Goal: Task Accomplishment & Management: Use online tool/utility

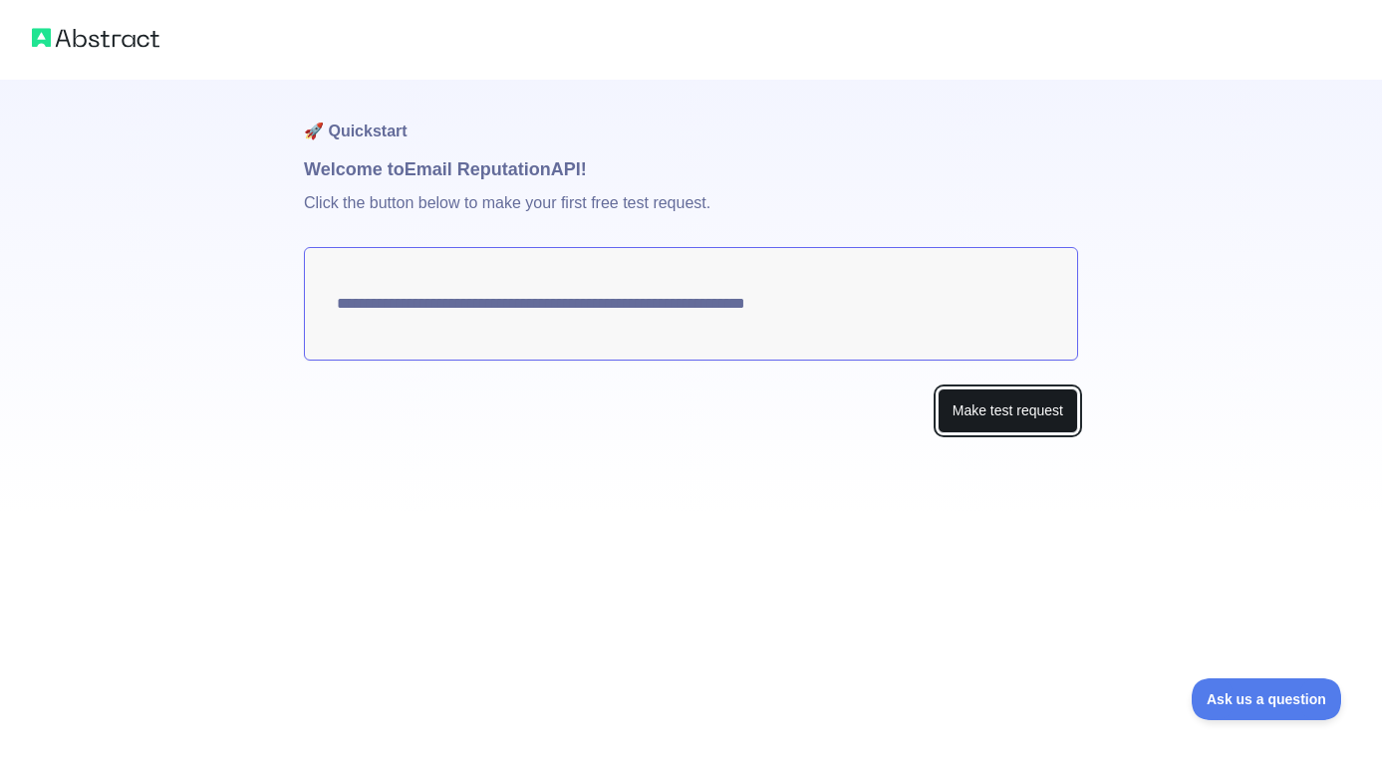
click at [979, 404] on button "Make test request" at bounding box center [1008, 411] width 141 height 45
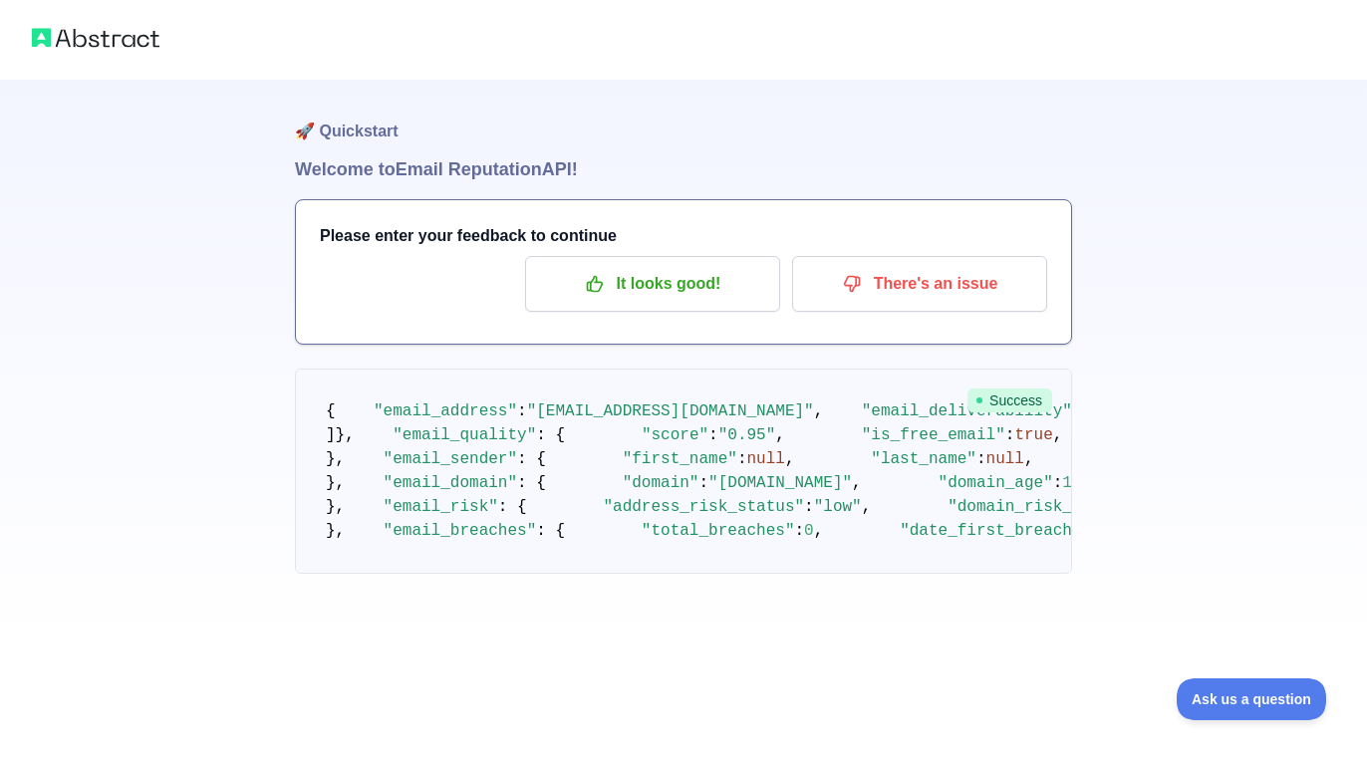
click at [128, 39] on img at bounding box center [96, 38] width 128 height 28
click at [118, 43] on img at bounding box center [96, 38] width 128 height 28
click at [1242, 701] on span "Ask us a question" at bounding box center [1241, 697] width 149 height 14
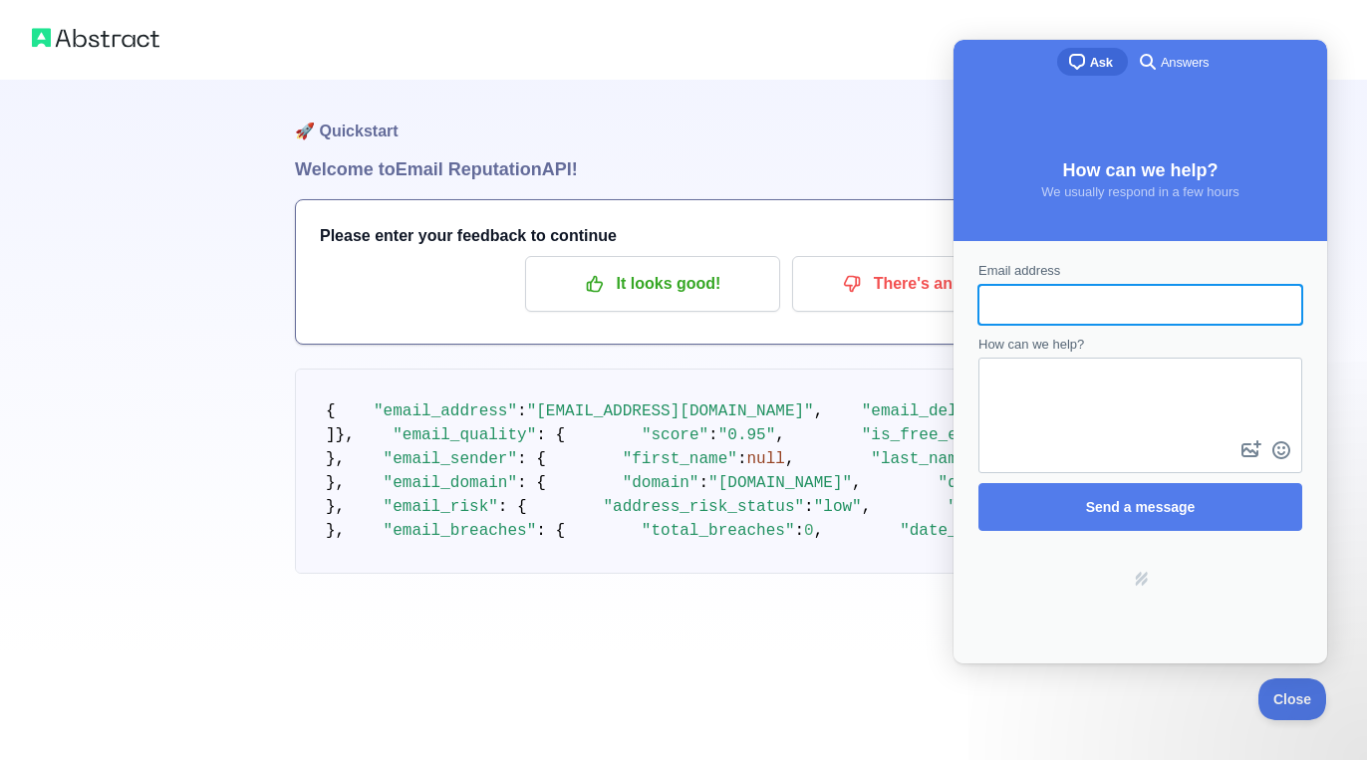
scroll to position [0, 0]
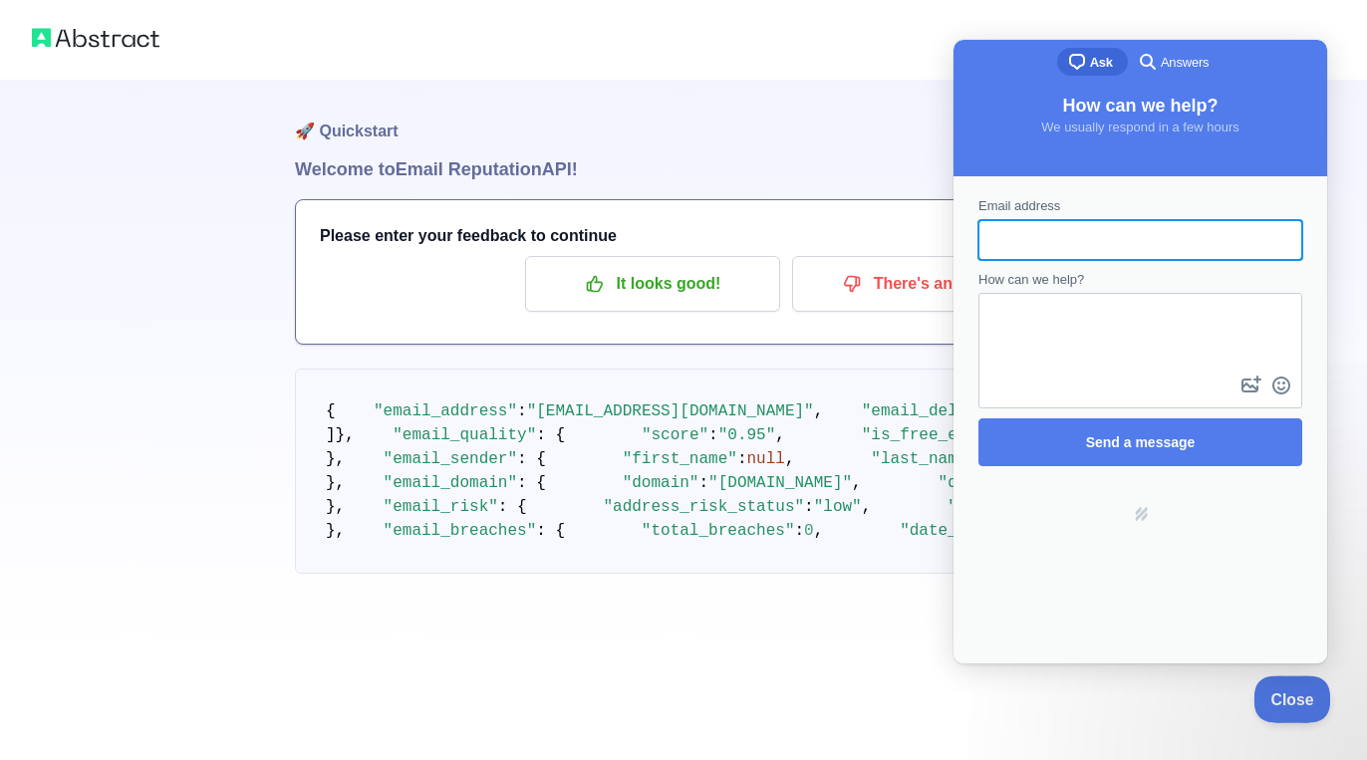
click at [1283, 697] on span "Close" at bounding box center [1288, 697] width 68 height 14
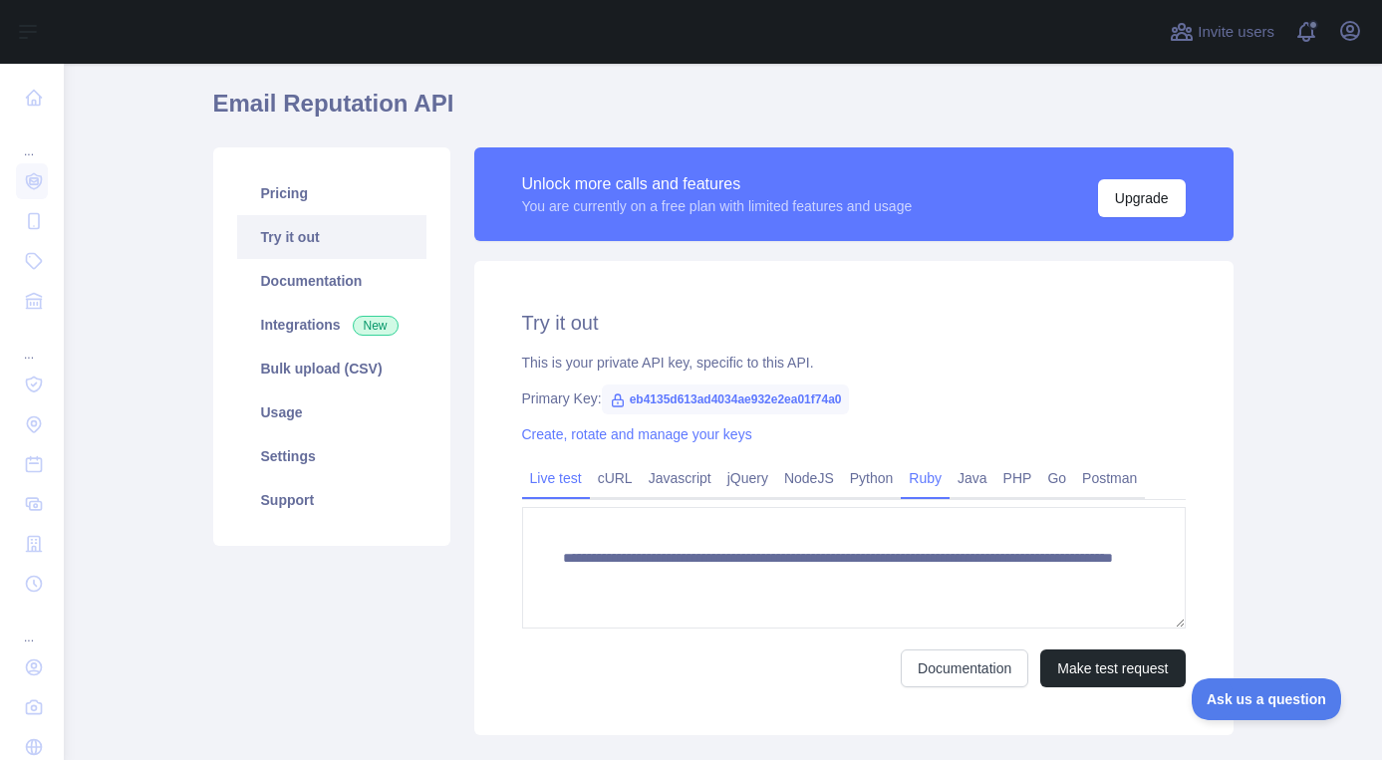
scroll to position [100, 0]
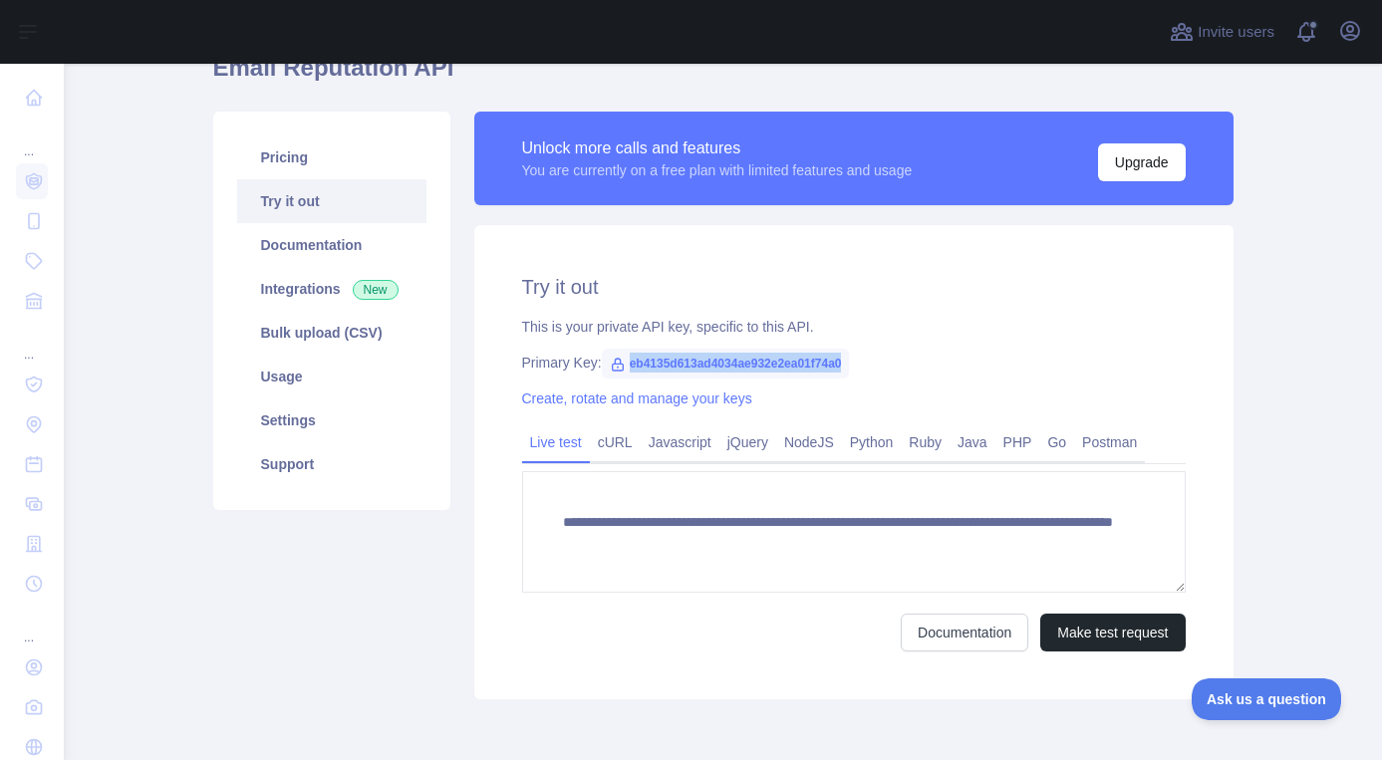
drag, startPoint x: 621, startPoint y: 366, endPoint x: 893, endPoint y: 365, distance: 272.1
click at [893, 365] on div "Primary Key: eb4135d613ad4034ae932e2ea01f74a0" at bounding box center [854, 363] width 664 height 20
click at [1084, 311] on div "**********" at bounding box center [853, 462] width 759 height 474
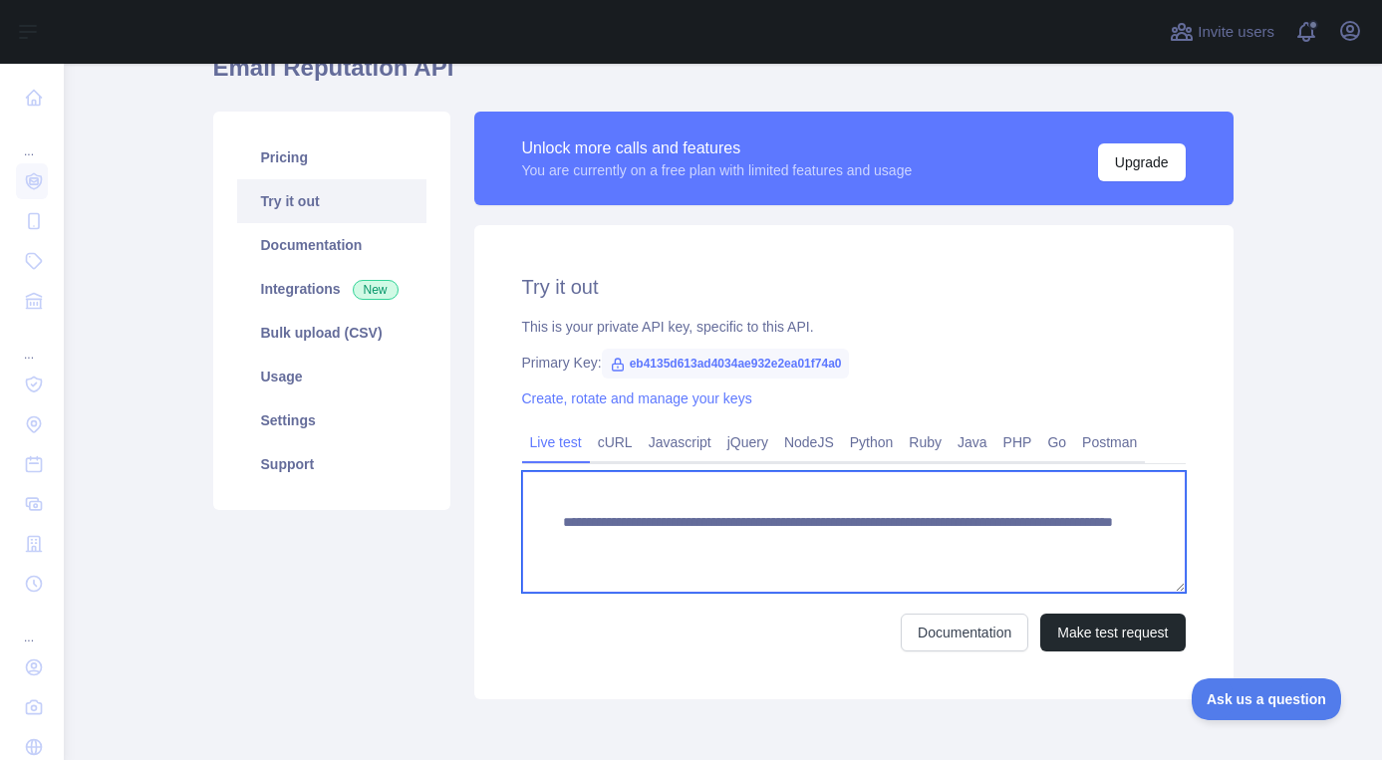
click at [923, 473] on textarea "**********" at bounding box center [854, 532] width 664 height 122
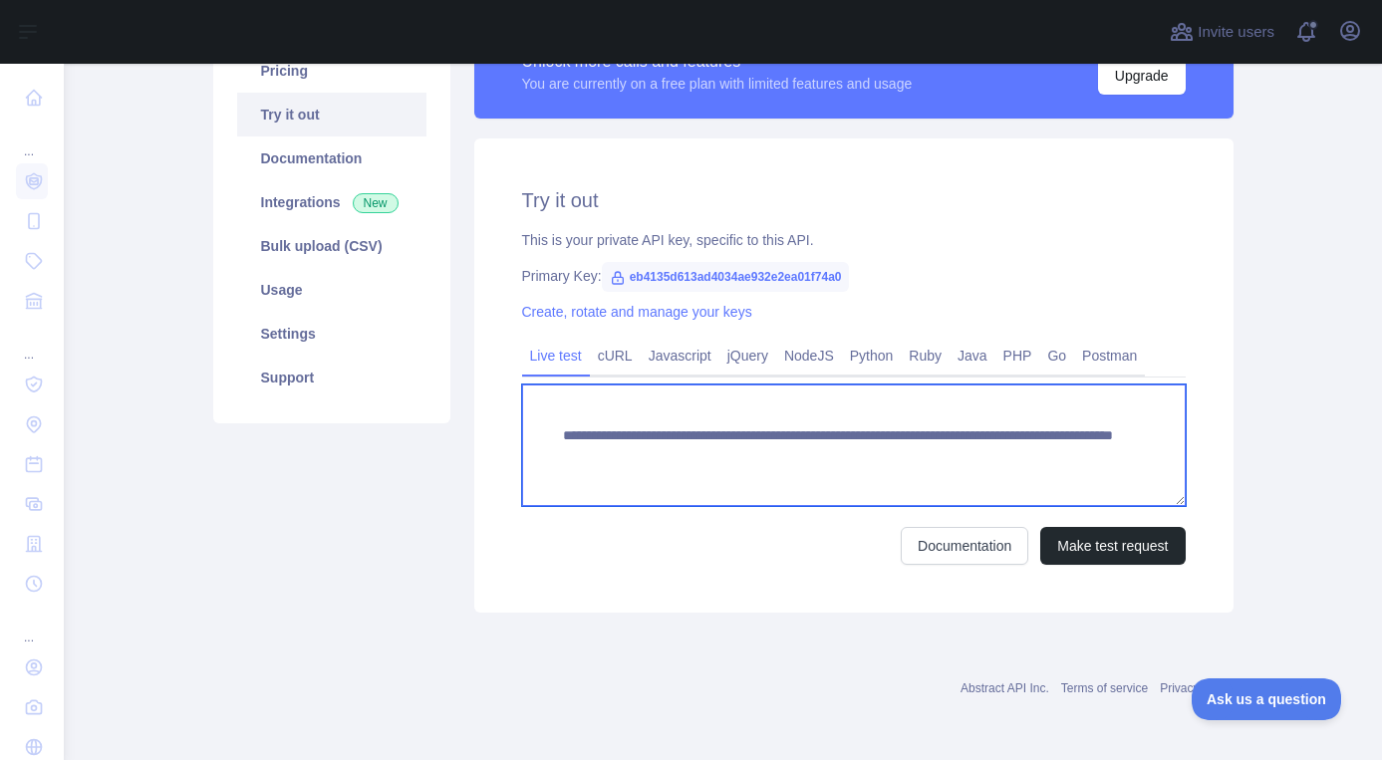
drag, startPoint x: 555, startPoint y: 435, endPoint x: 828, endPoint y: 435, distance: 273.1
click at [828, 435] on textarea "**********" at bounding box center [854, 446] width 664 height 122
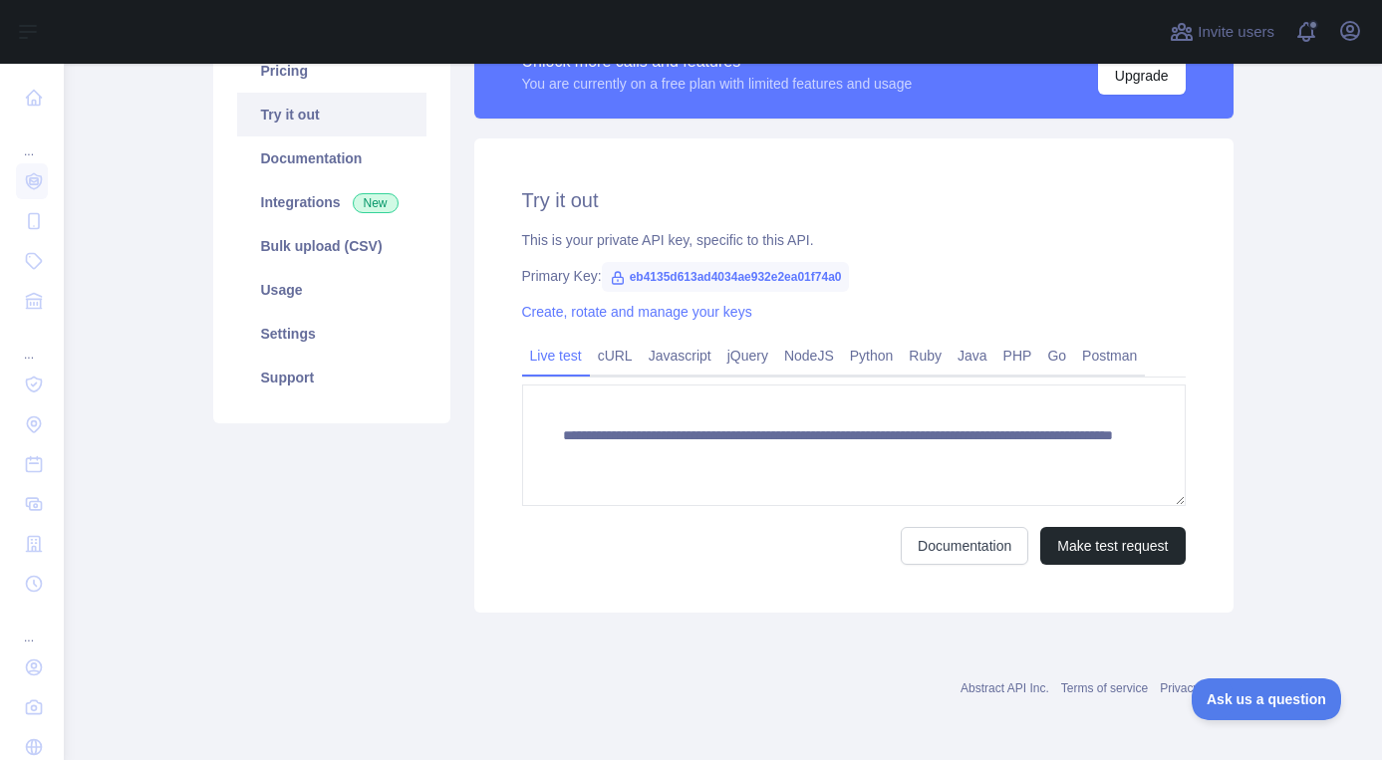
click at [860, 660] on div "Abstract API Inc. Terms of service Privacy policy" at bounding box center [723, 677] width 1020 height 72
click at [833, 544] on div "Documentation Make test request" at bounding box center [854, 546] width 664 height 38
click at [611, 357] on link "cURL" at bounding box center [615, 356] width 51 height 32
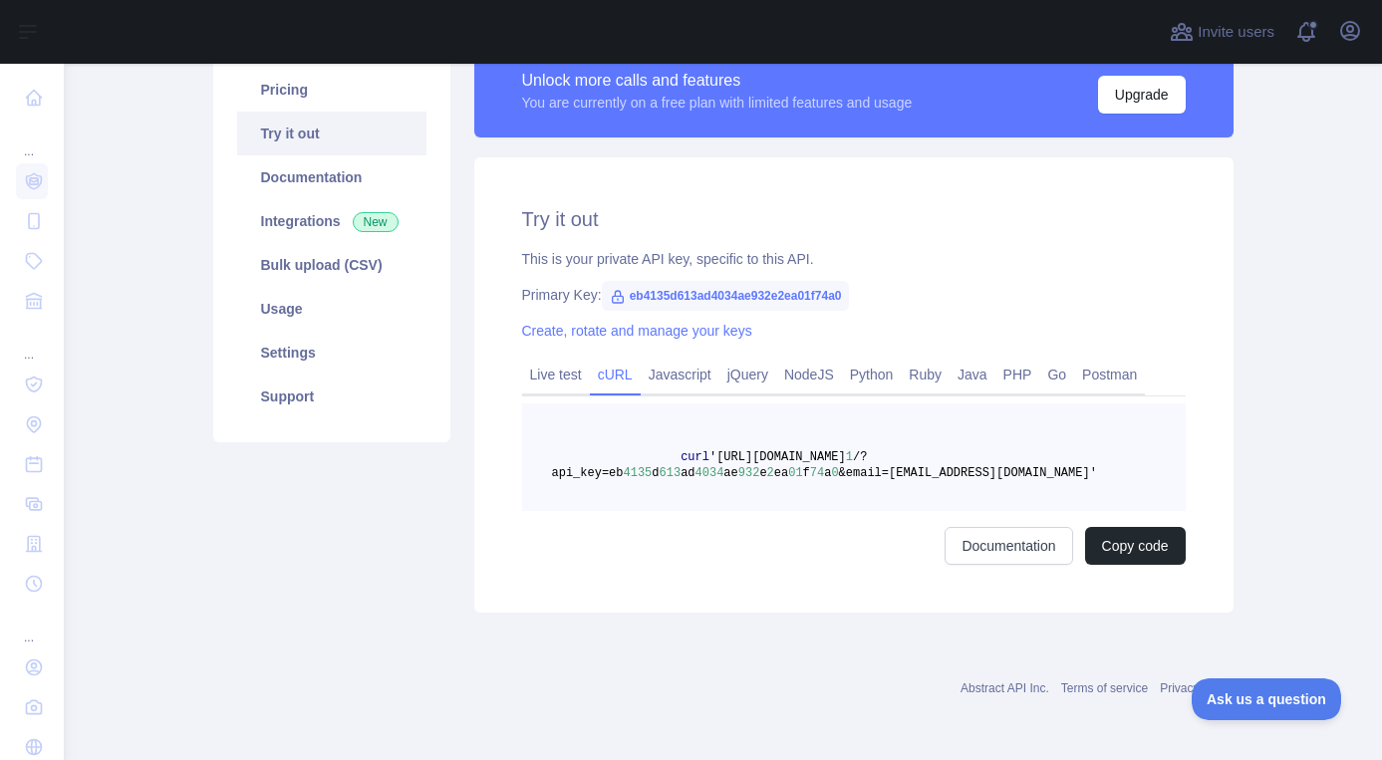
scroll to position [167, 0]
